Goal: Task Accomplishment & Management: Use online tool/utility

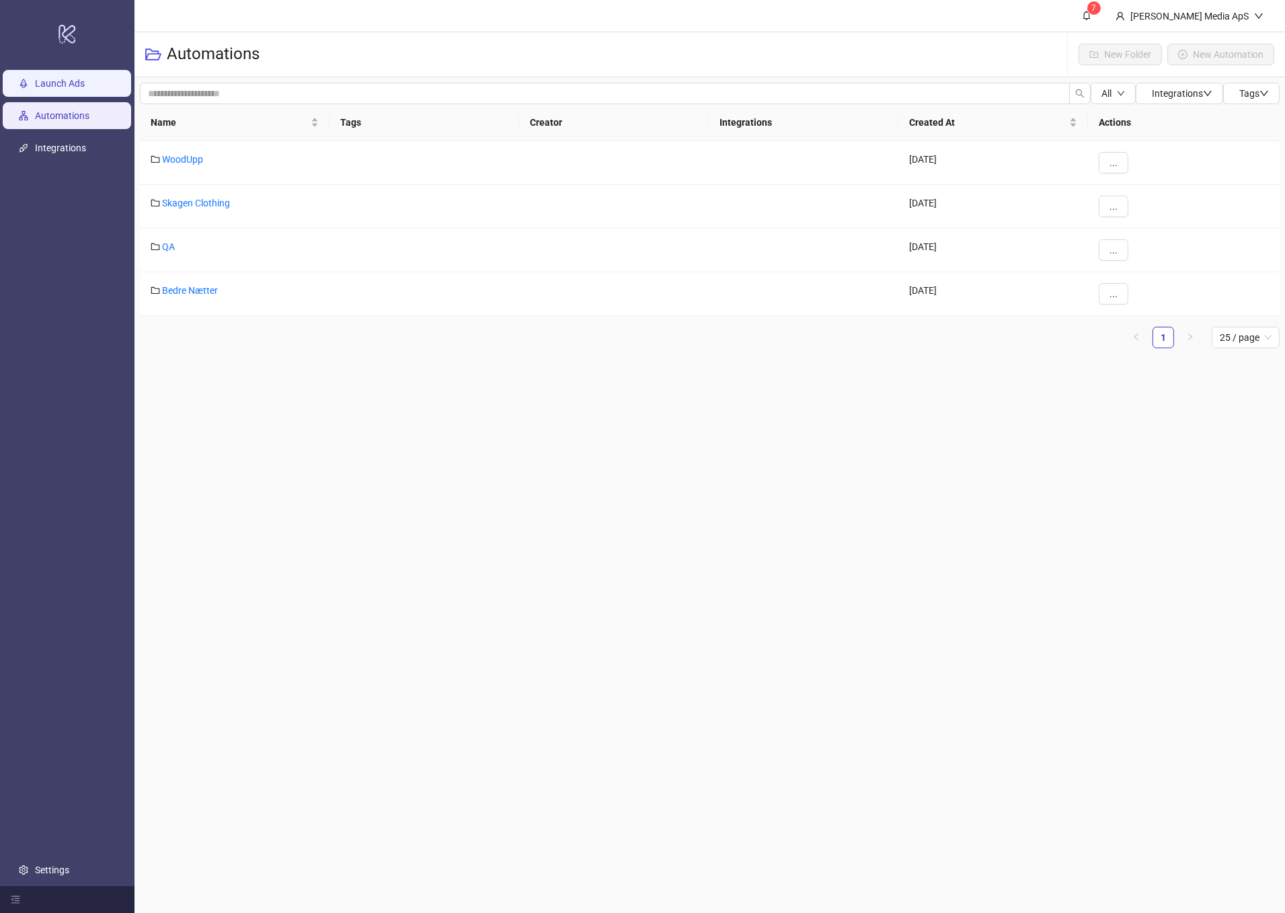
click at [85, 79] on link "Launch Ads" at bounding box center [60, 84] width 50 height 11
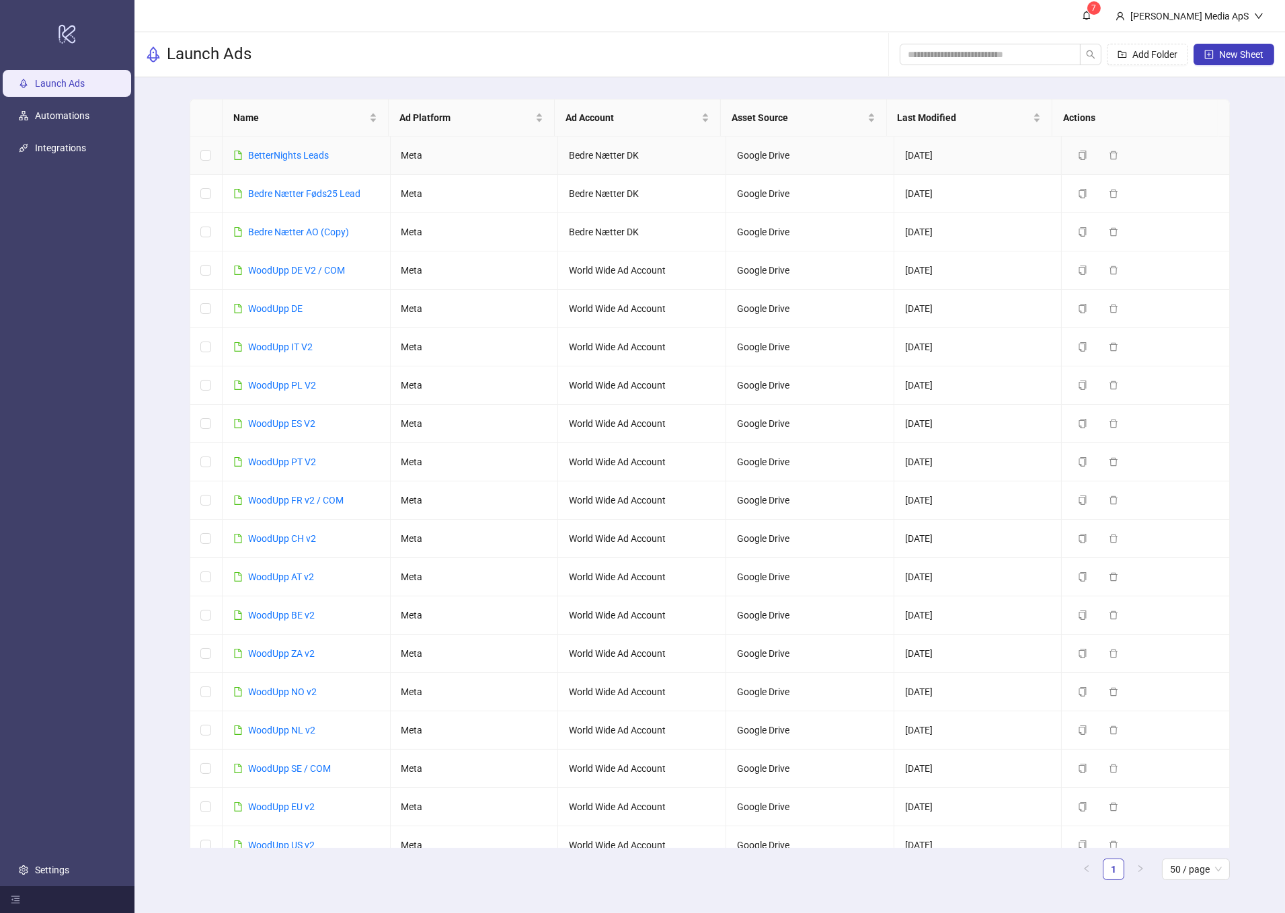
click at [289, 157] on link "BetterNights Leads" at bounding box center [288, 155] width 81 height 11
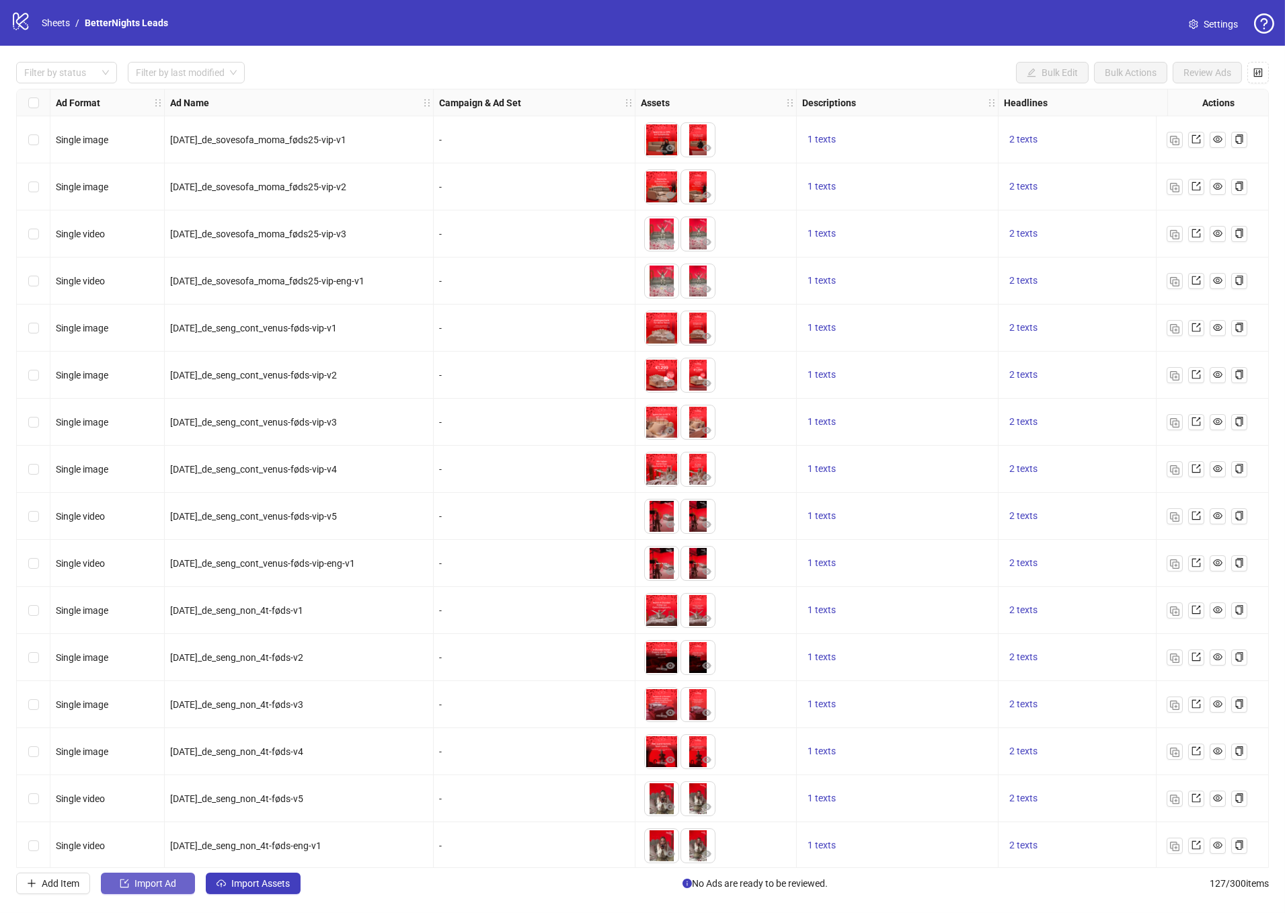
click at [151, 884] on span "Import Ad" at bounding box center [155, 883] width 42 height 11
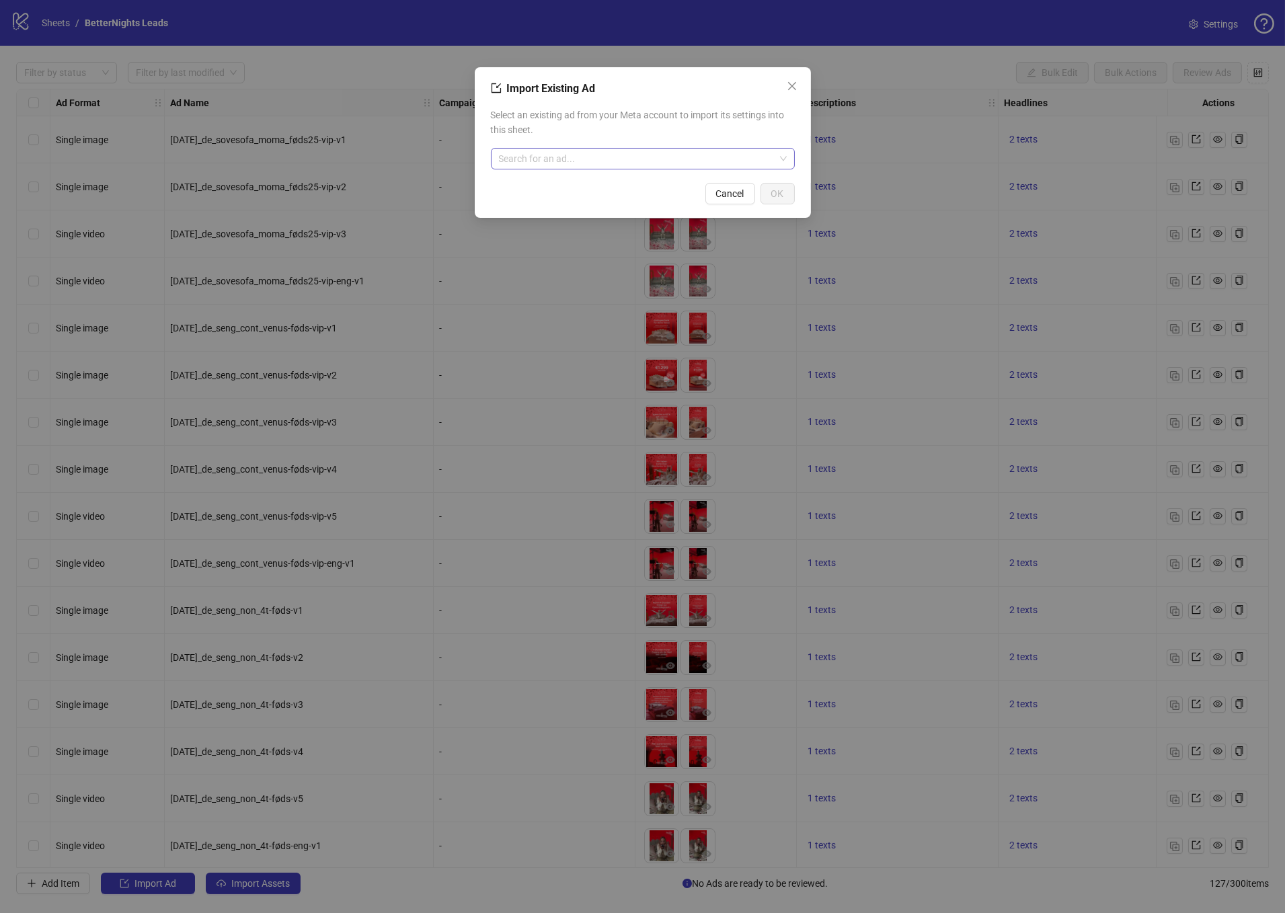
click at [707, 151] on input "search" at bounding box center [637, 159] width 276 height 20
